Goal: Book appointment/travel/reservation

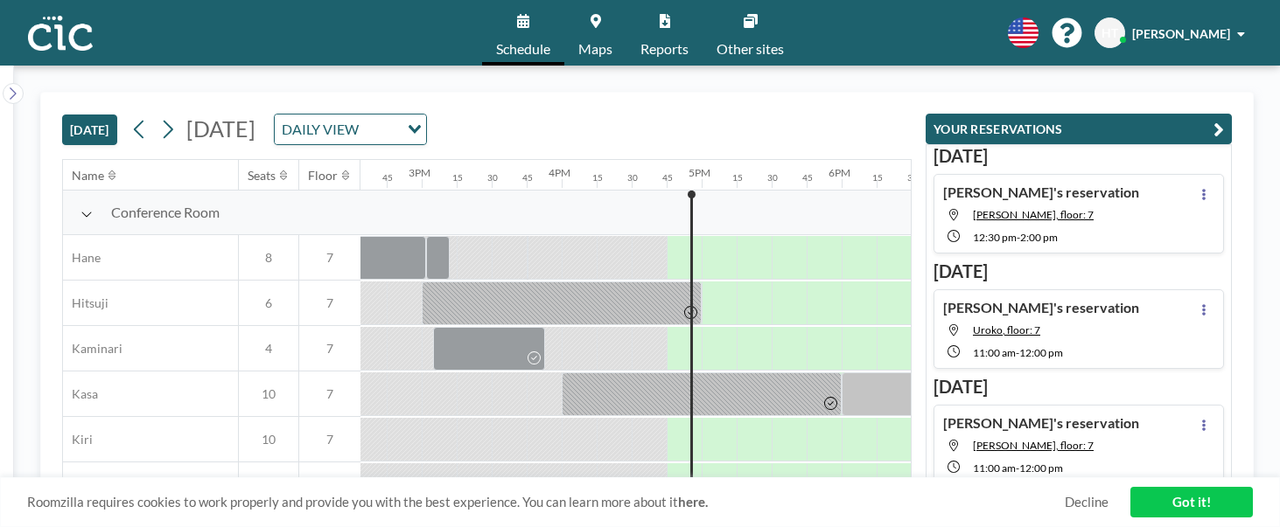
scroll to position [0, 2309]
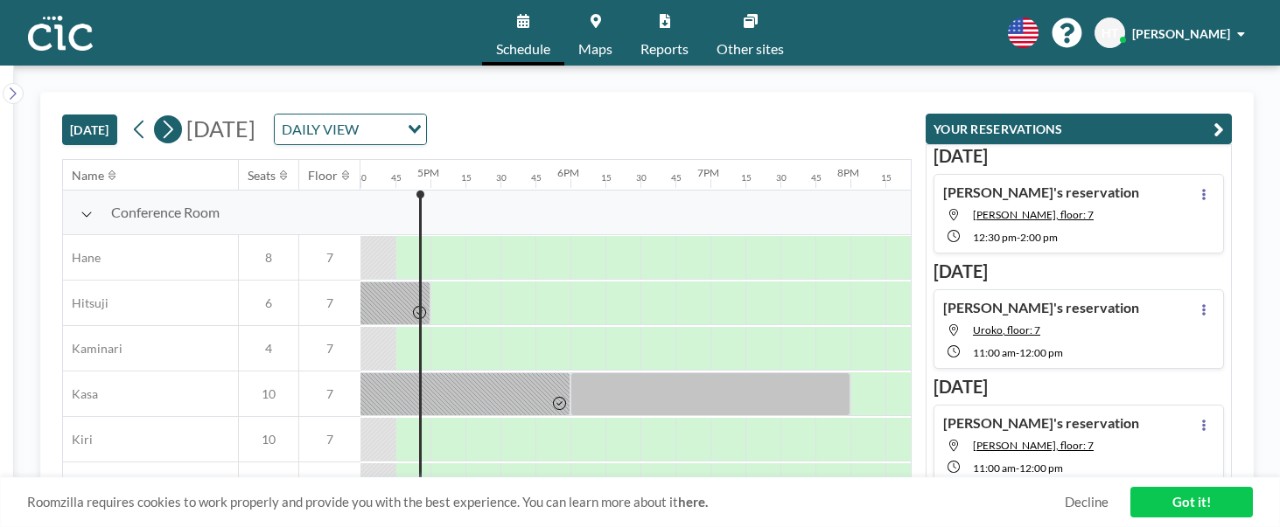
click at [173, 129] on icon at bounding box center [169, 130] width 10 height 18
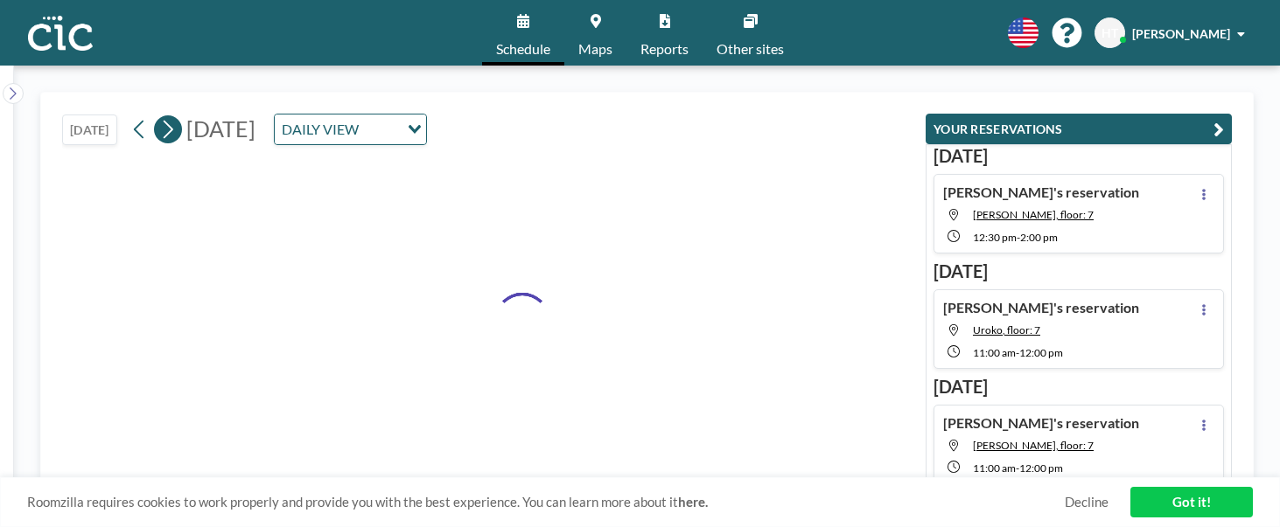
click at [173, 129] on icon at bounding box center [169, 130] width 10 height 18
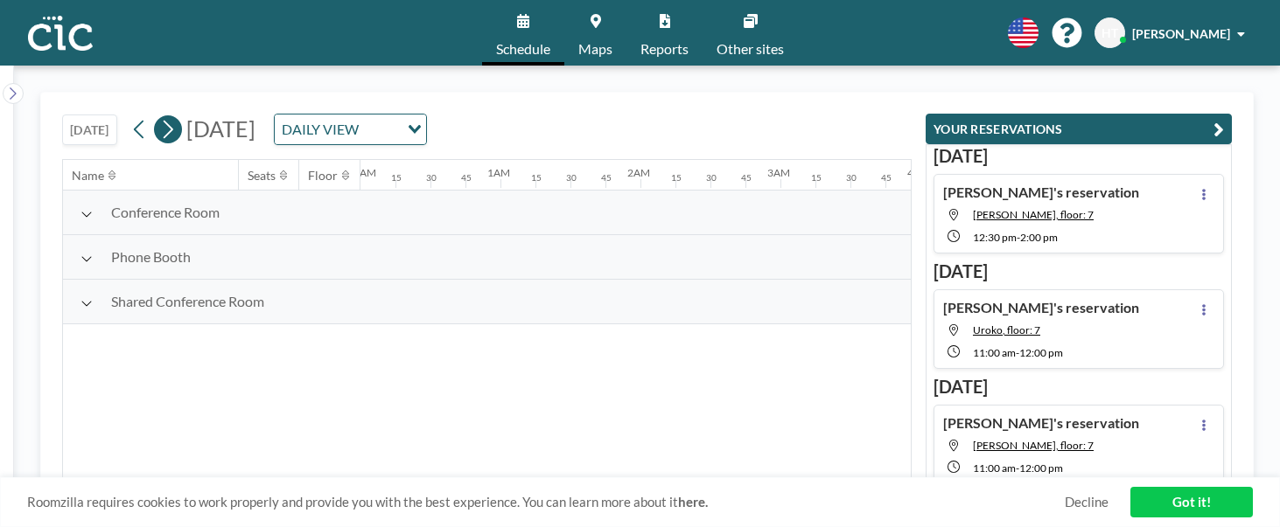
click at [173, 129] on icon at bounding box center [169, 130] width 10 height 18
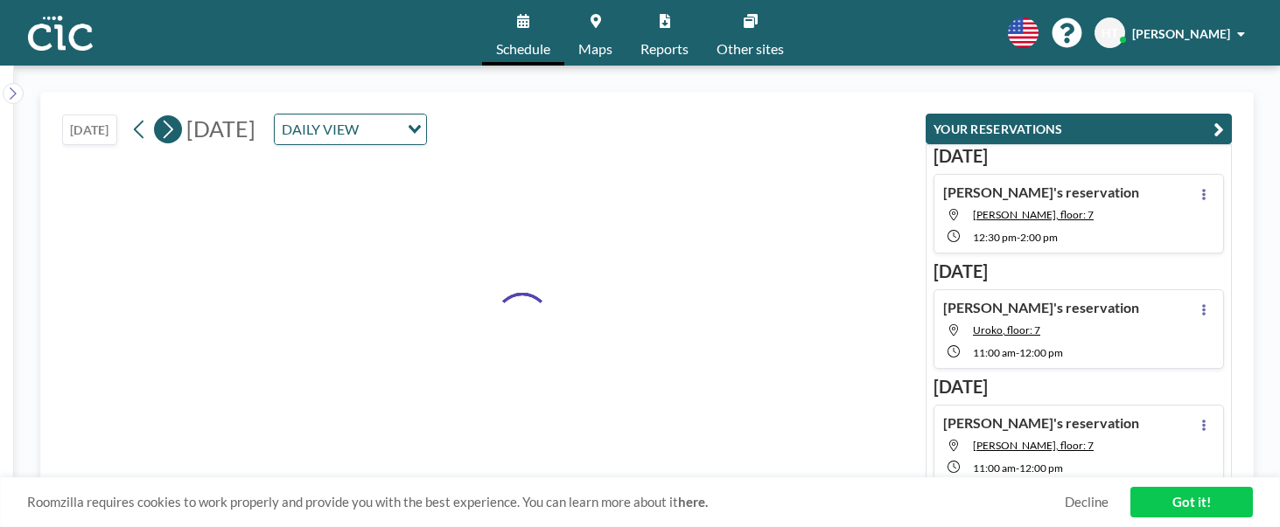
click at [173, 129] on icon at bounding box center [169, 130] width 10 height 18
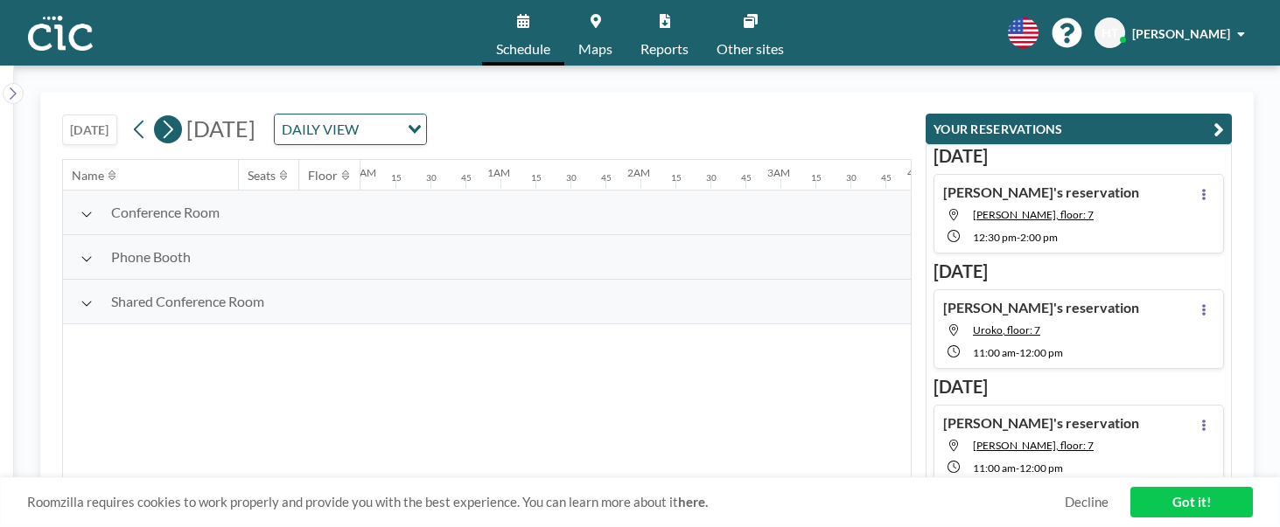
scroll to position [0, 457]
click at [173, 129] on icon at bounding box center [169, 130] width 10 height 18
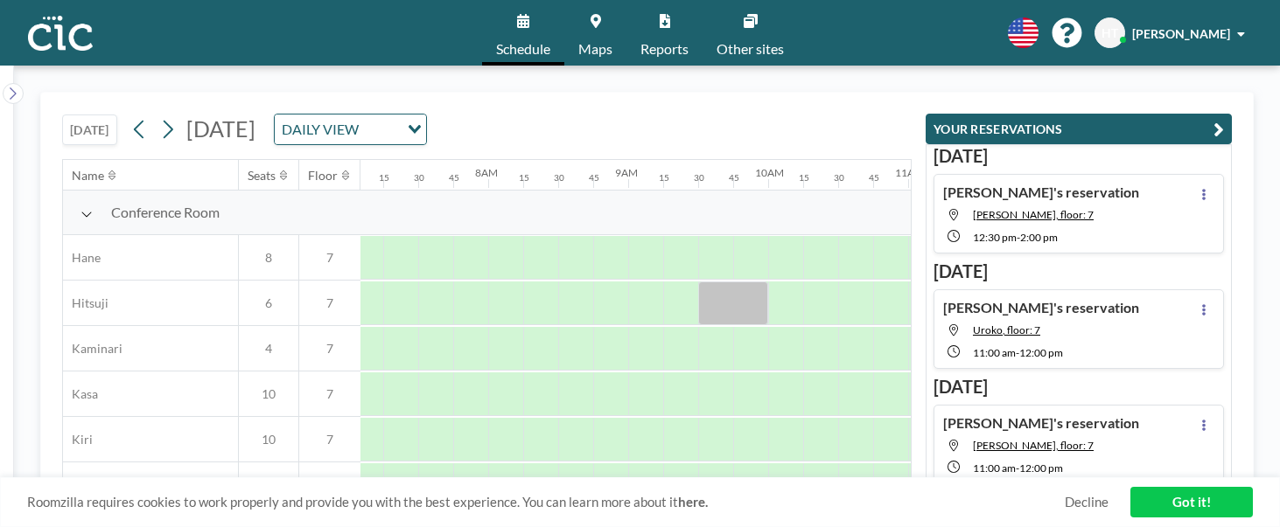
scroll to position [0, 1085]
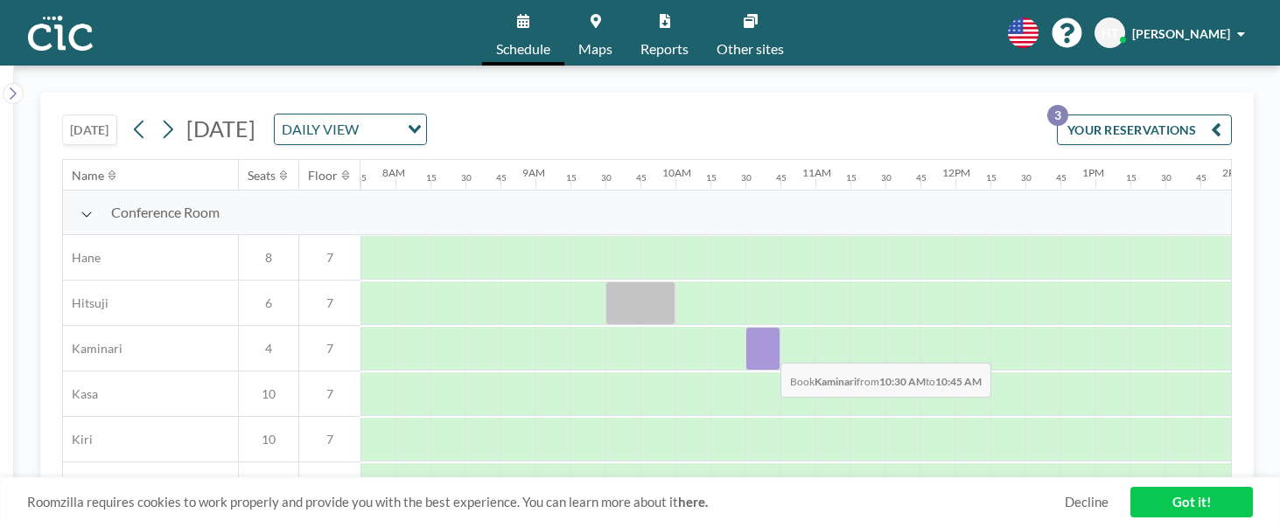
drag, startPoint x: 747, startPoint y: 350, endPoint x: 766, endPoint y: 350, distance: 19.2
click at [766, 350] on div at bounding box center [762, 349] width 35 height 44
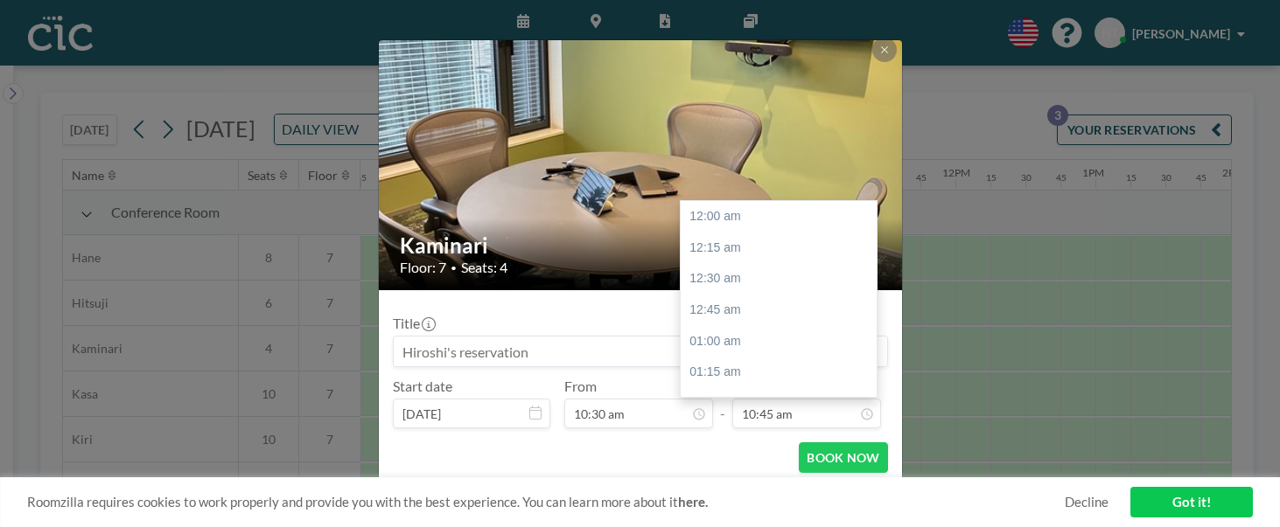
scroll to position [1339, 0]
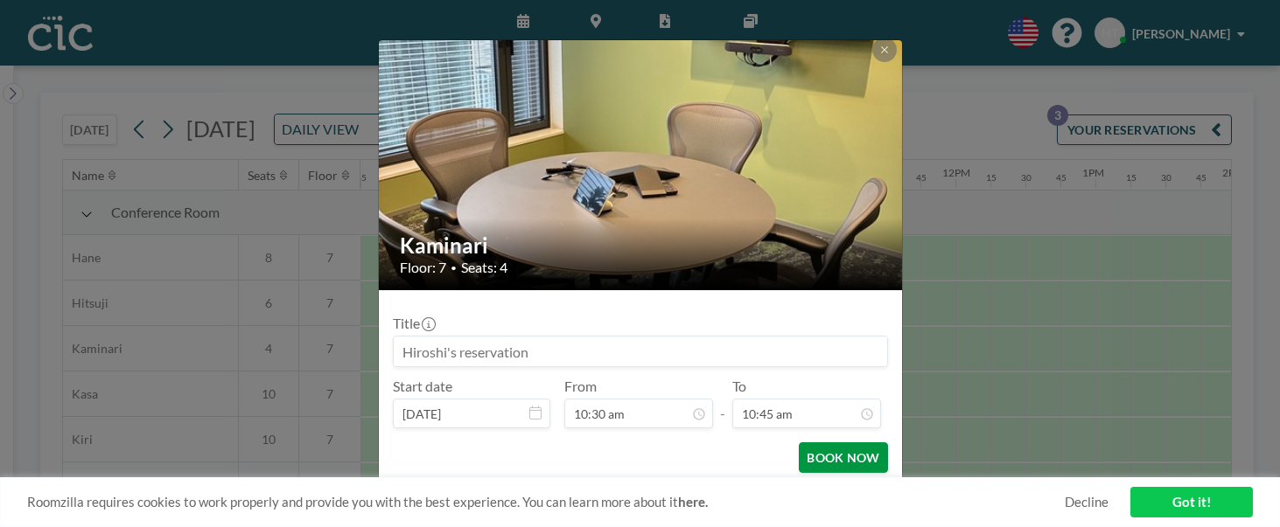
click at [833, 454] on button "BOOK NOW" at bounding box center [843, 458] width 88 height 31
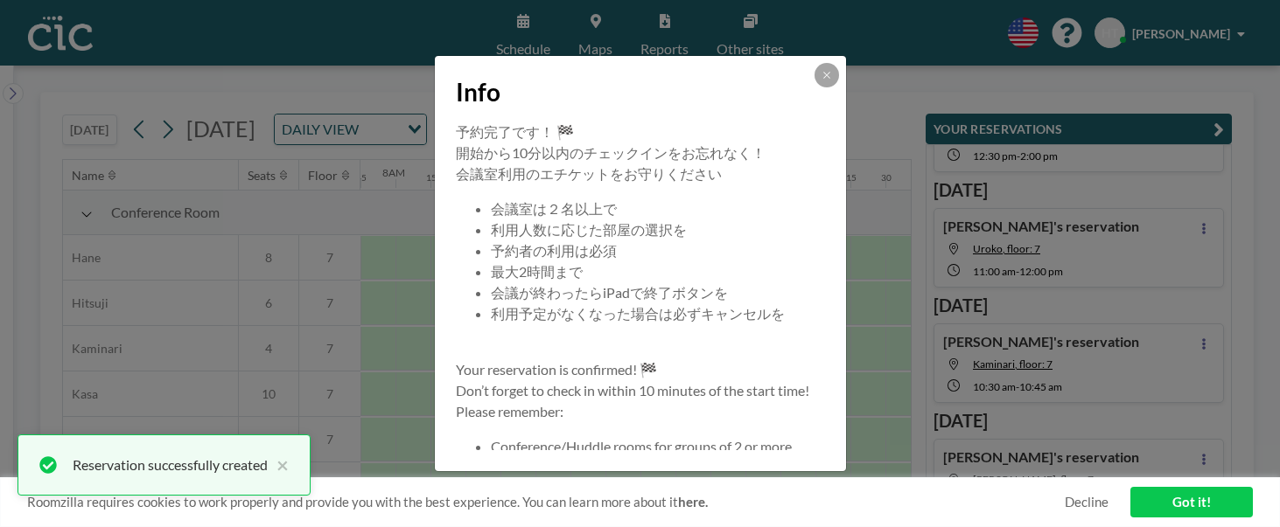
scroll to position [129, 0]
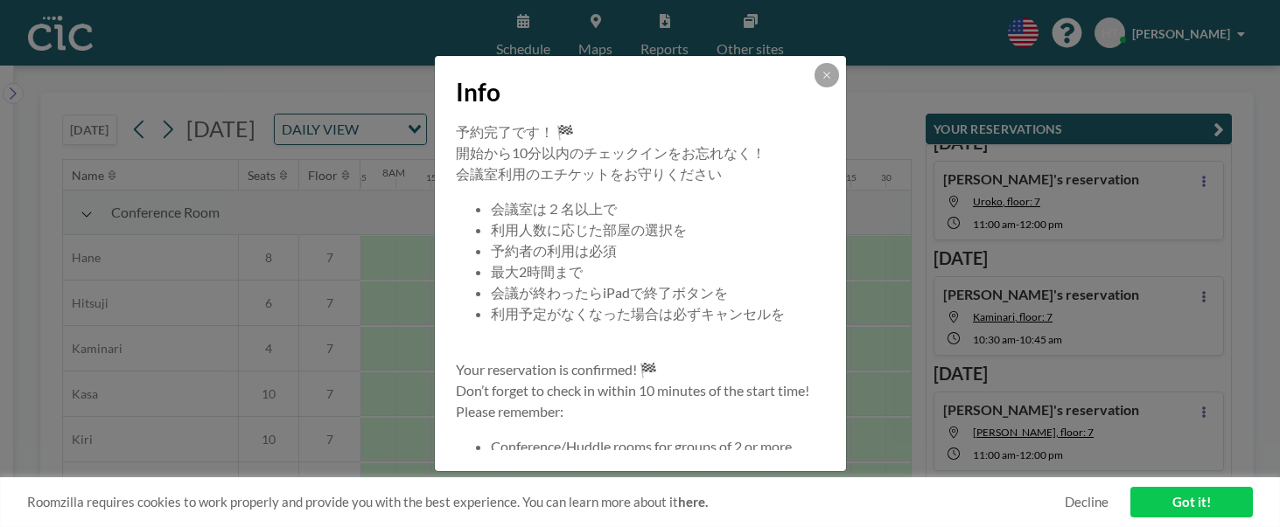
click at [828, 80] on button at bounding box center [826, 75] width 24 height 24
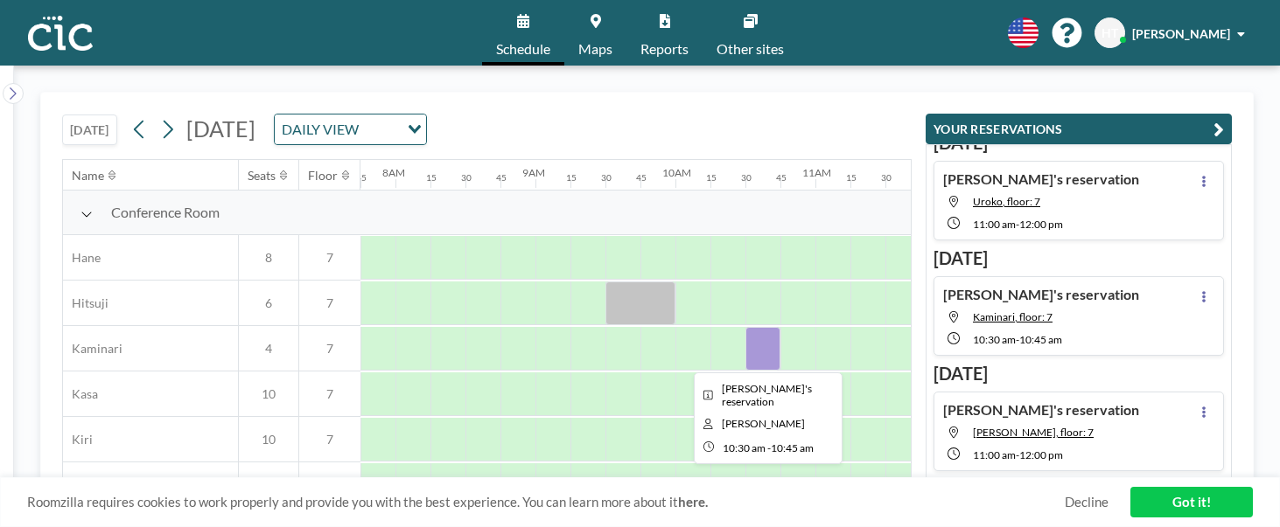
click at [758, 354] on div at bounding box center [762, 349] width 35 height 44
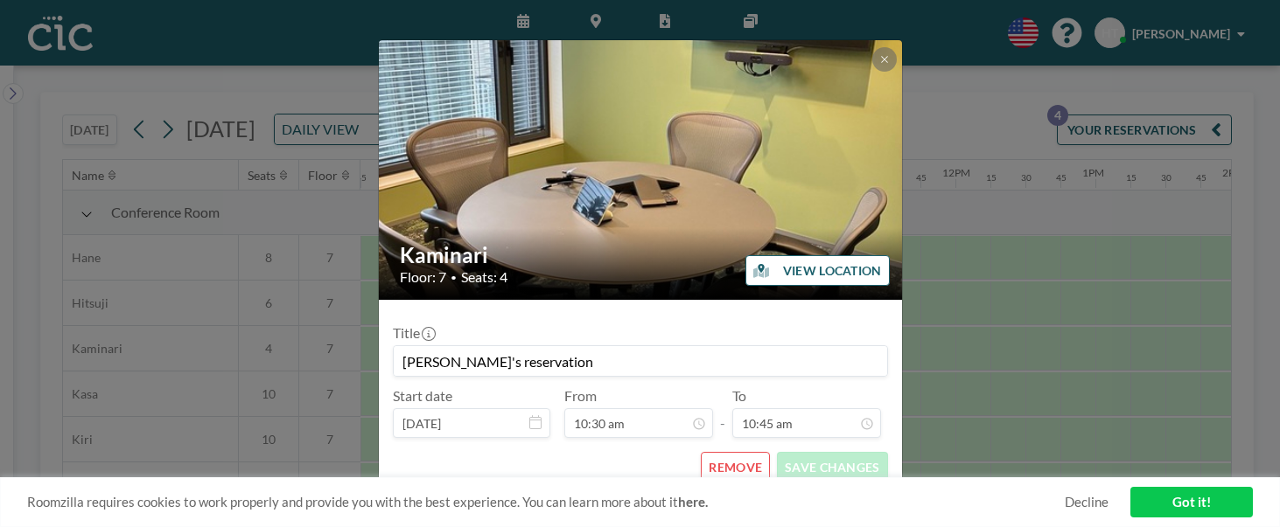
scroll to position [1339, 0]
click at [722, 466] on button "REMOVE" at bounding box center [735, 467] width 69 height 31
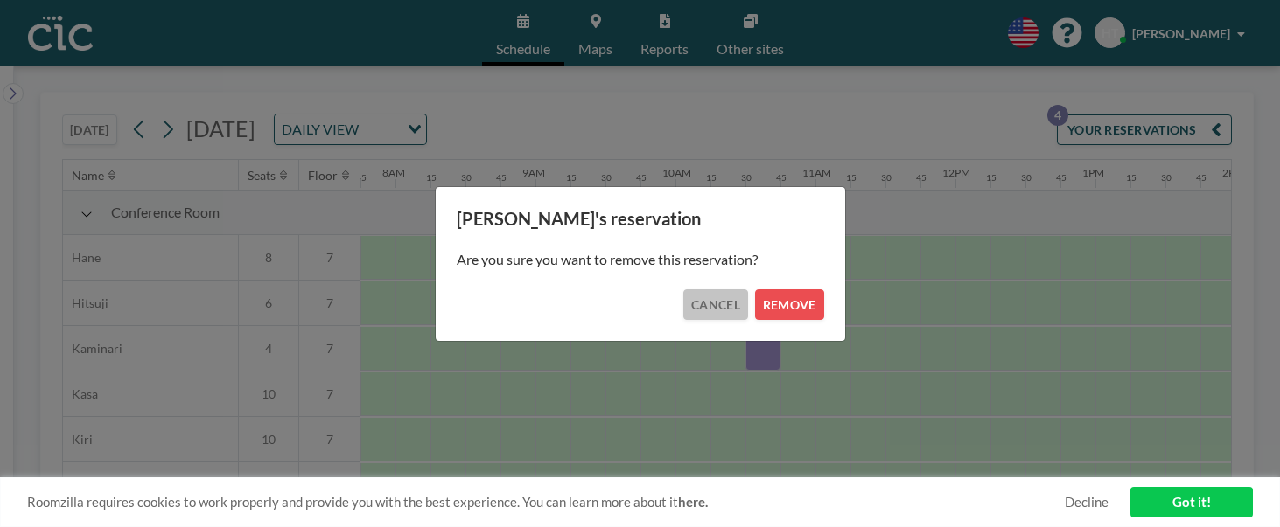
click at [735, 314] on button "CANCEL" at bounding box center [715, 305] width 65 height 31
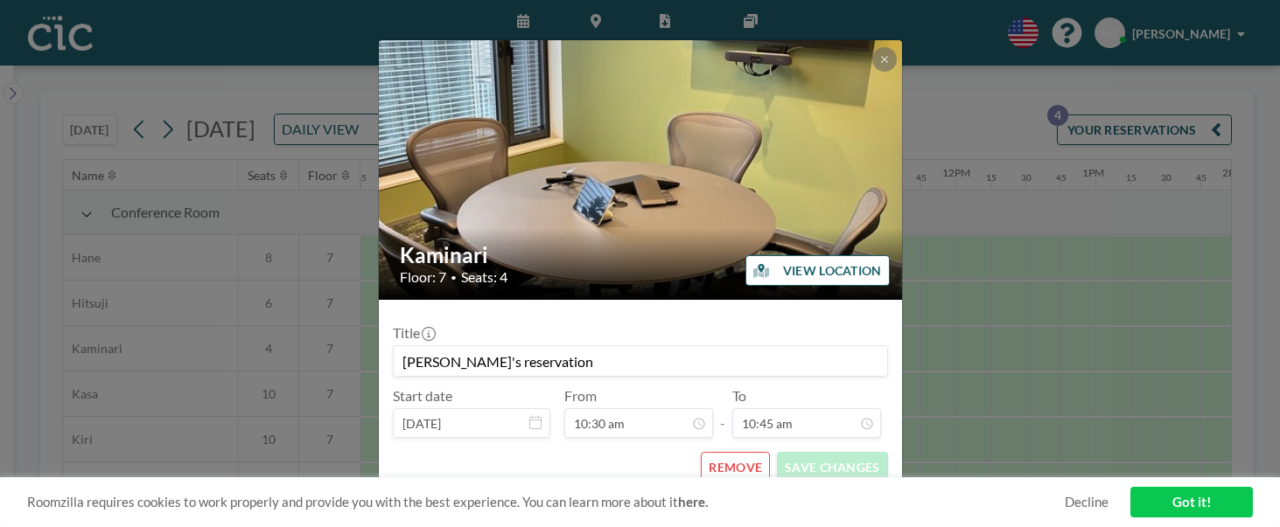
click at [716, 468] on button "REMOVE" at bounding box center [735, 467] width 69 height 31
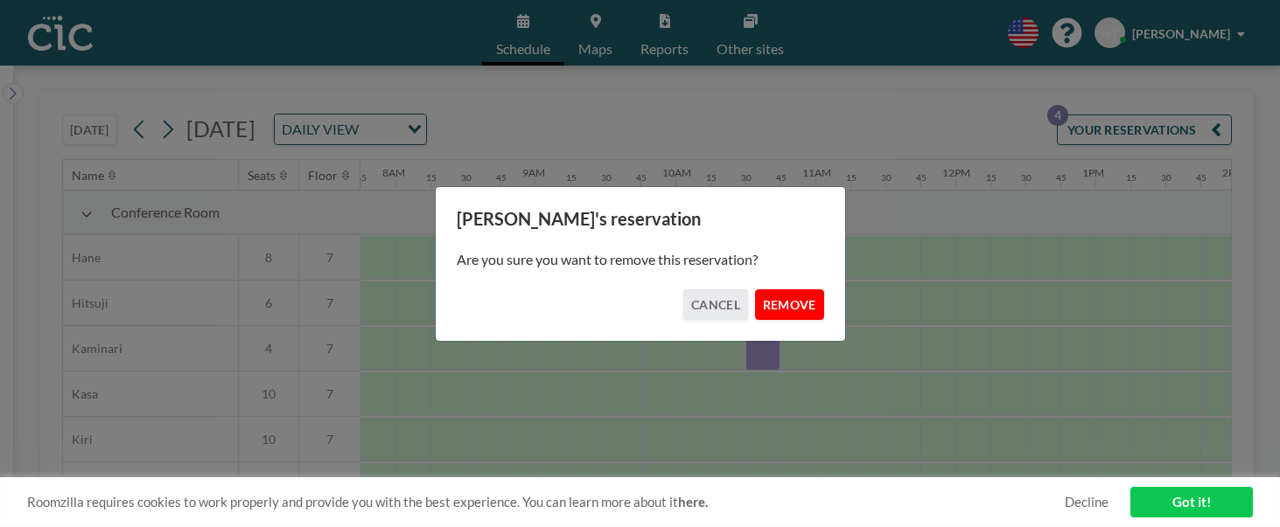
click at [781, 309] on button "REMOVE" at bounding box center [789, 305] width 69 height 31
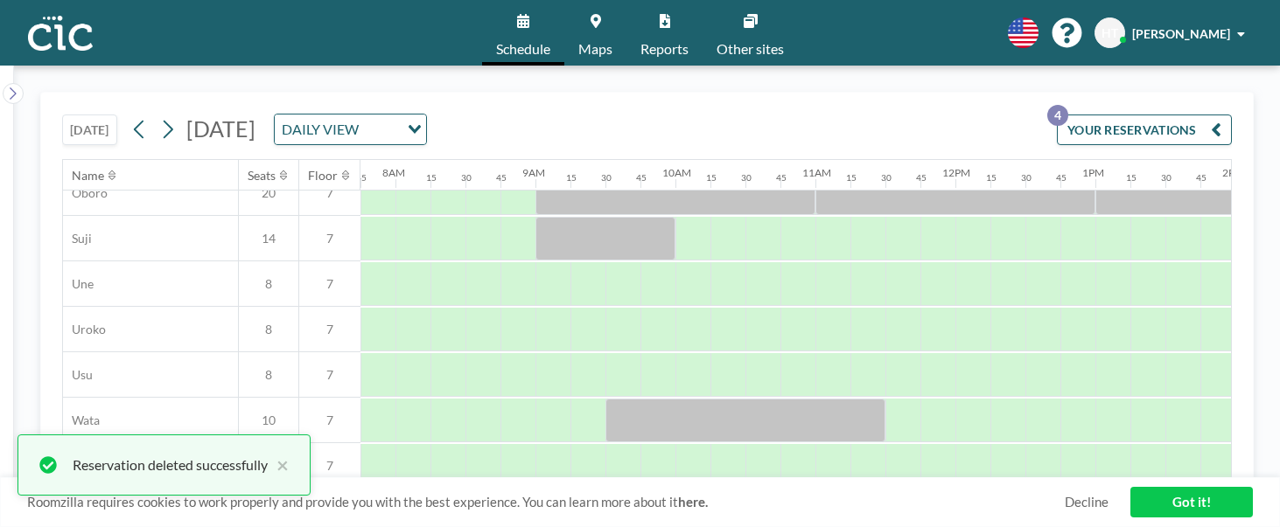
scroll to position [1356, 1085]
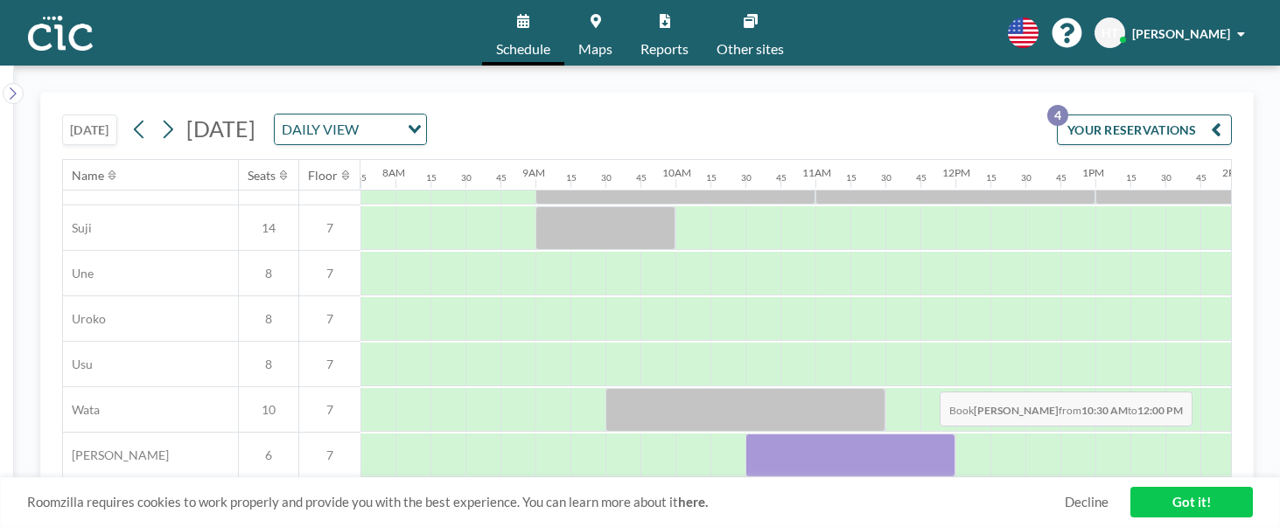
drag, startPoint x: 753, startPoint y: 443, endPoint x: 925, endPoint y: 439, distance: 172.4
click at [925, 439] on div at bounding box center [850, 456] width 210 height 44
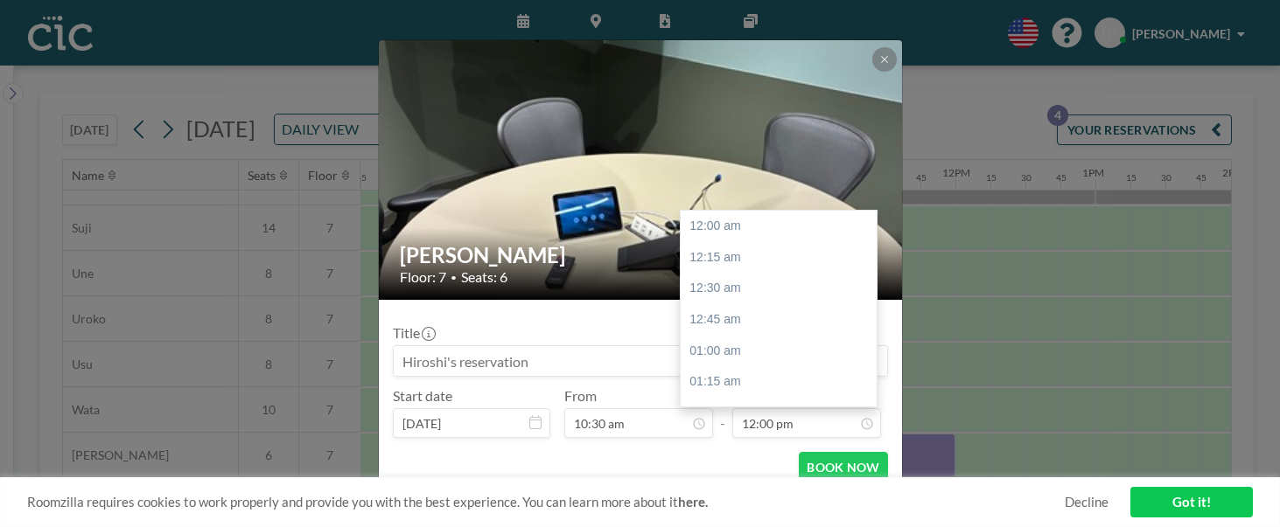
scroll to position [1495, 0]
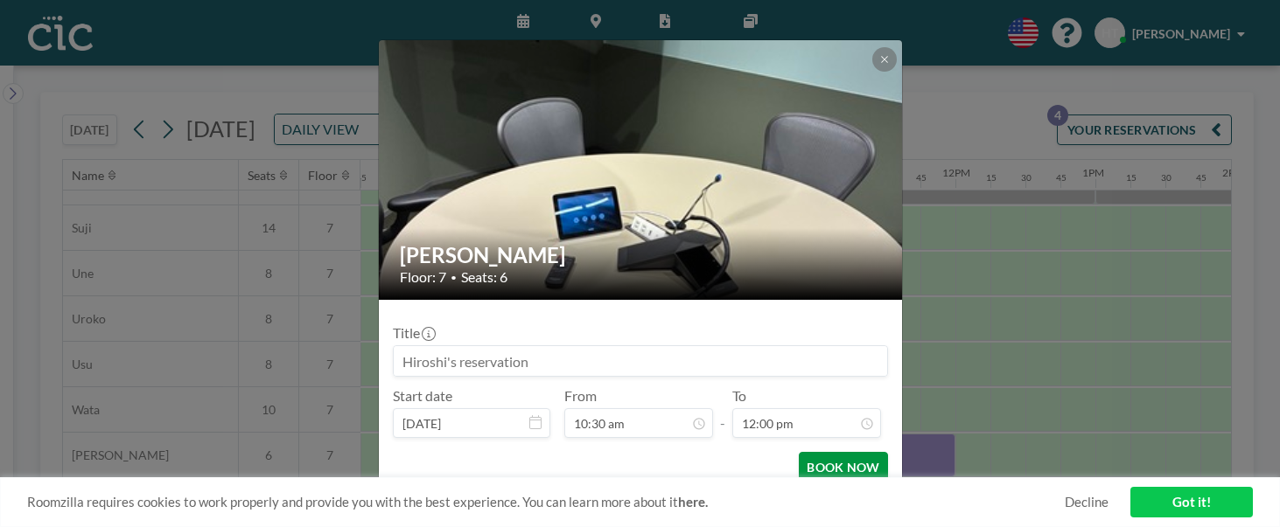
click at [822, 464] on button "BOOK NOW" at bounding box center [843, 467] width 88 height 31
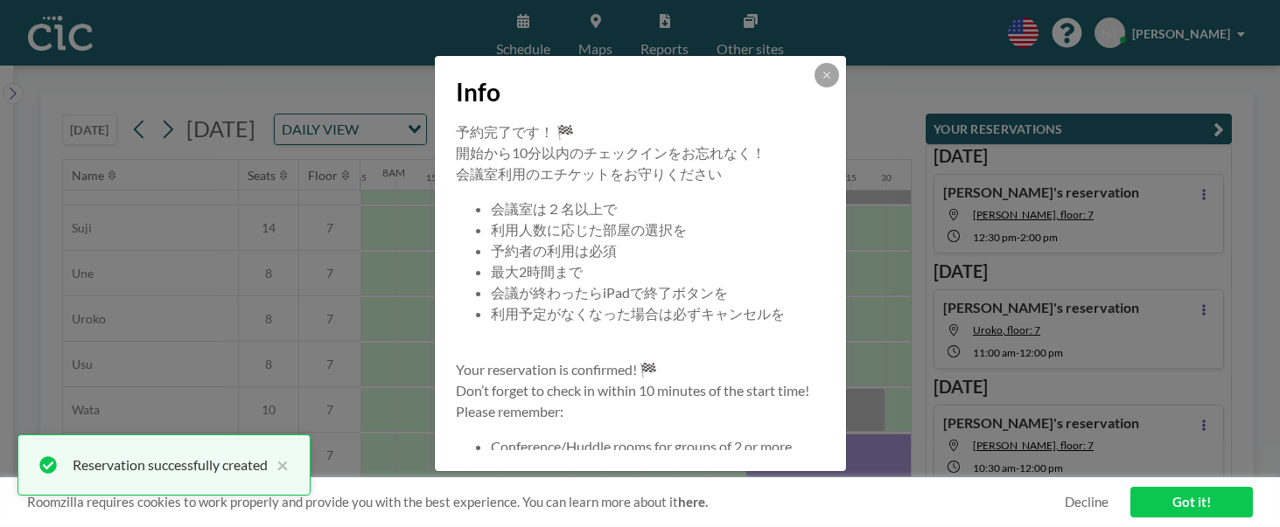
scroll to position [129, 0]
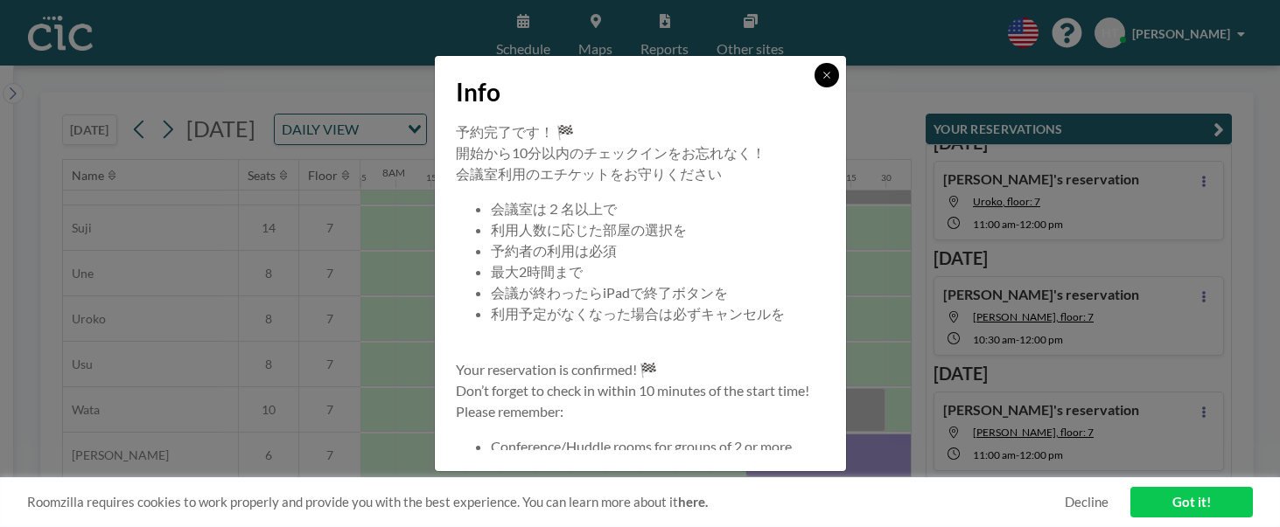
click at [826, 66] on button at bounding box center [826, 75] width 24 height 24
